Goal: Information Seeking & Learning: Learn about a topic

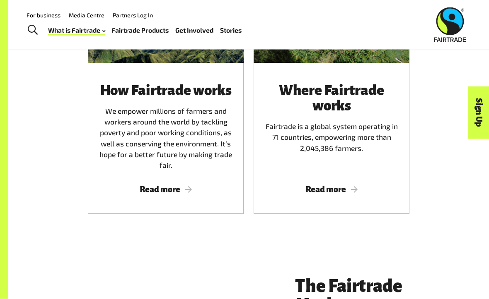
scroll to position [473, 0]
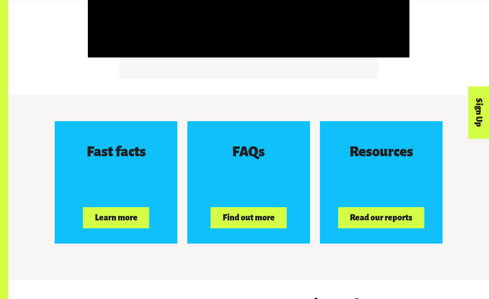
click at [92, 218] on button "Learn more" at bounding box center [116, 218] width 66 height 21
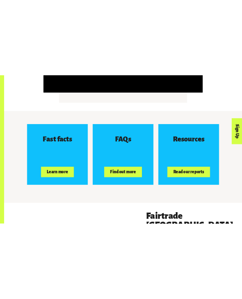
scroll to position [1046, 0]
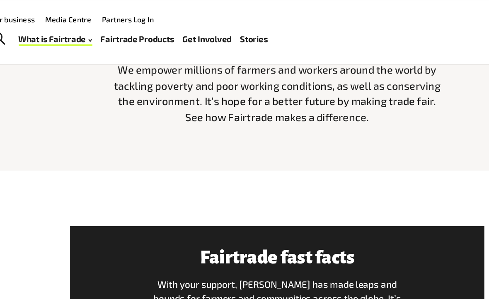
scroll to position [237, 0]
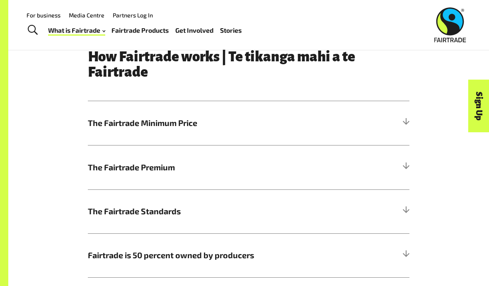
scroll to position [352, 0]
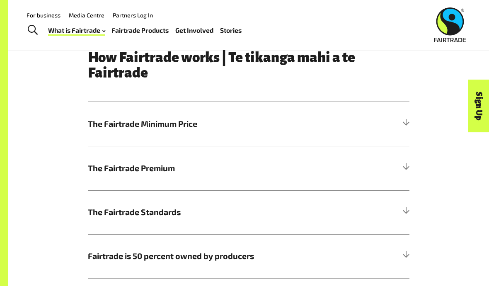
click at [395, 118] on h5 "The Fairtrade Minimum Price" at bounding box center [248, 124] width 321 height 44
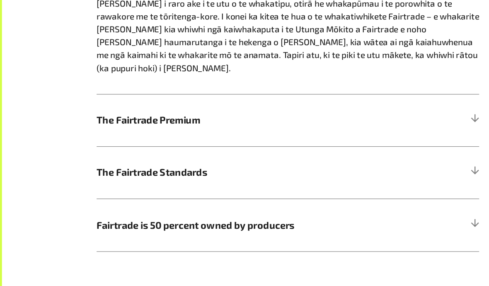
scroll to position [583, 0]
click at [96, 110] on span "The Fairtrade Premium" at bounding box center [208, 116] width 241 height 12
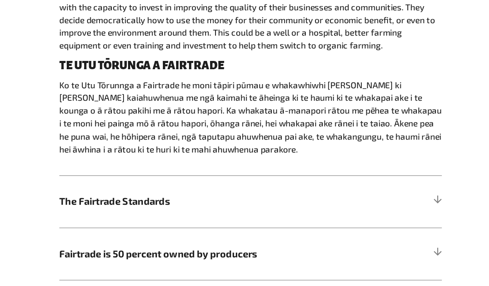
scroll to position [541, 0]
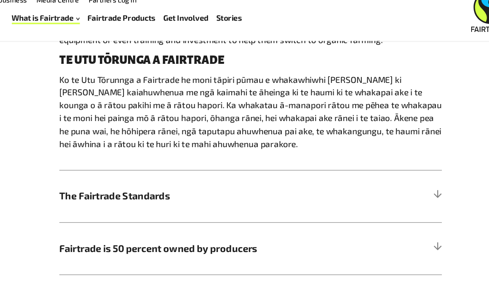
click at [88, 174] on span "The Fairtrade Standards" at bounding box center [208, 180] width 241 height 12
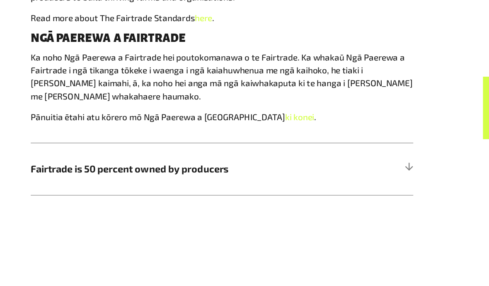
scroll to position [600, 0]
click at [109, 147] on h5 "Fairtrade is 50 percent owned by producers" at bounding box center [248, 157] width 321 height 44
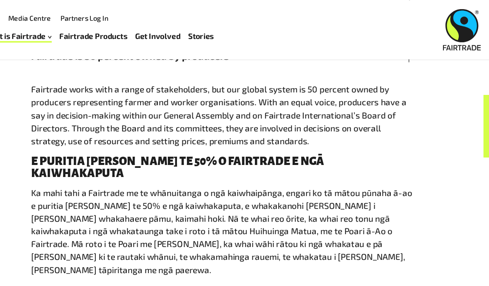
scroll to position [557, 0]
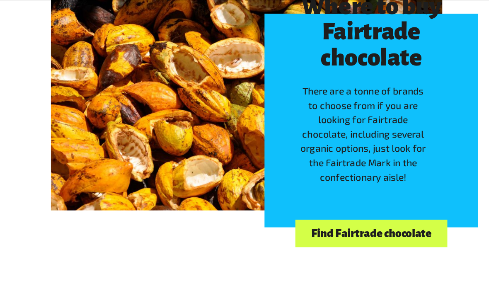
scroll to position [1796, 0]
